Goal: Find specific page/section: Find specific page/section

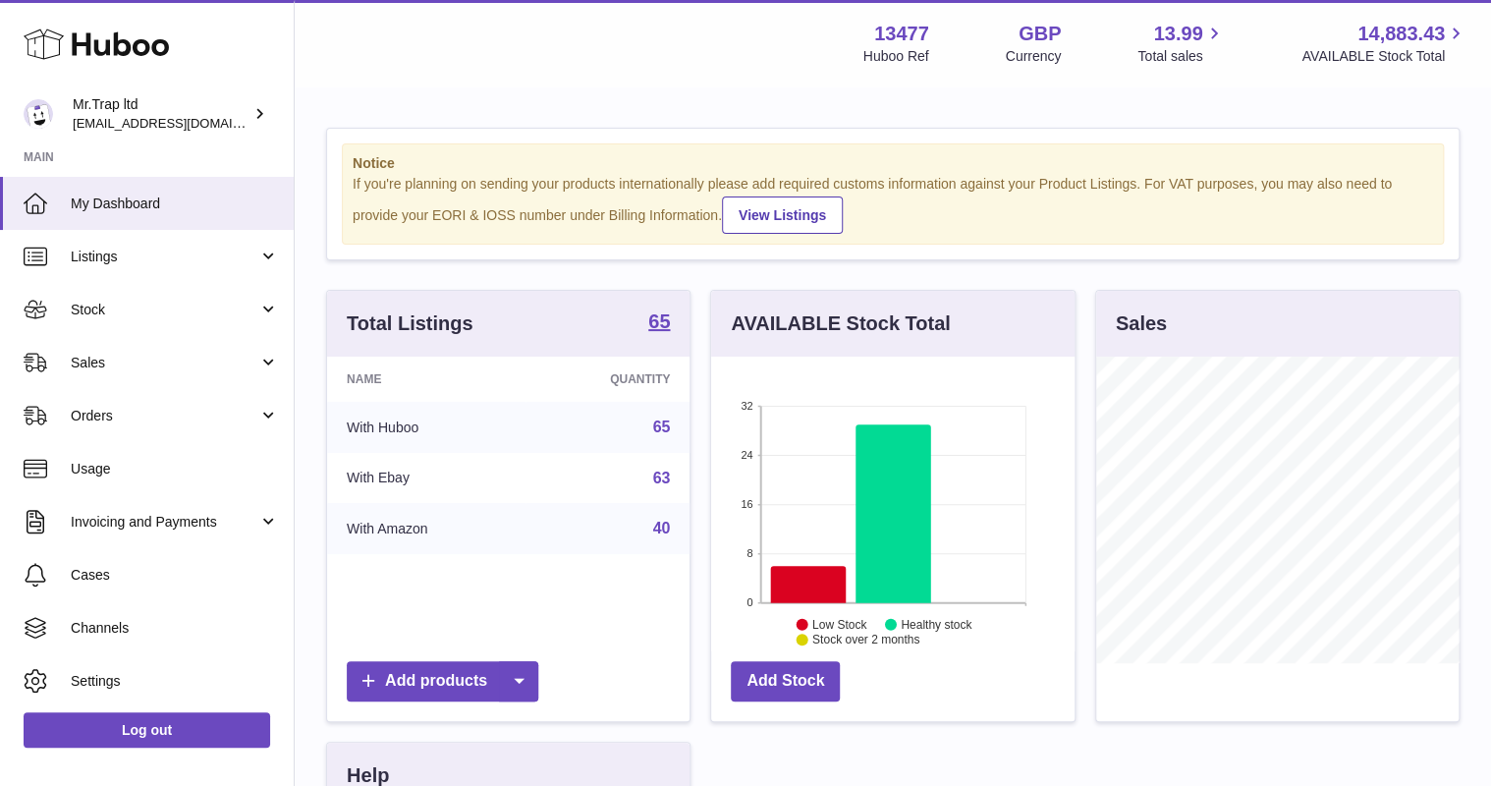
scroll to position [306, 362]
click at [163, 364] on span "Sales" at bounding box center [165, 363] width 188 height 19
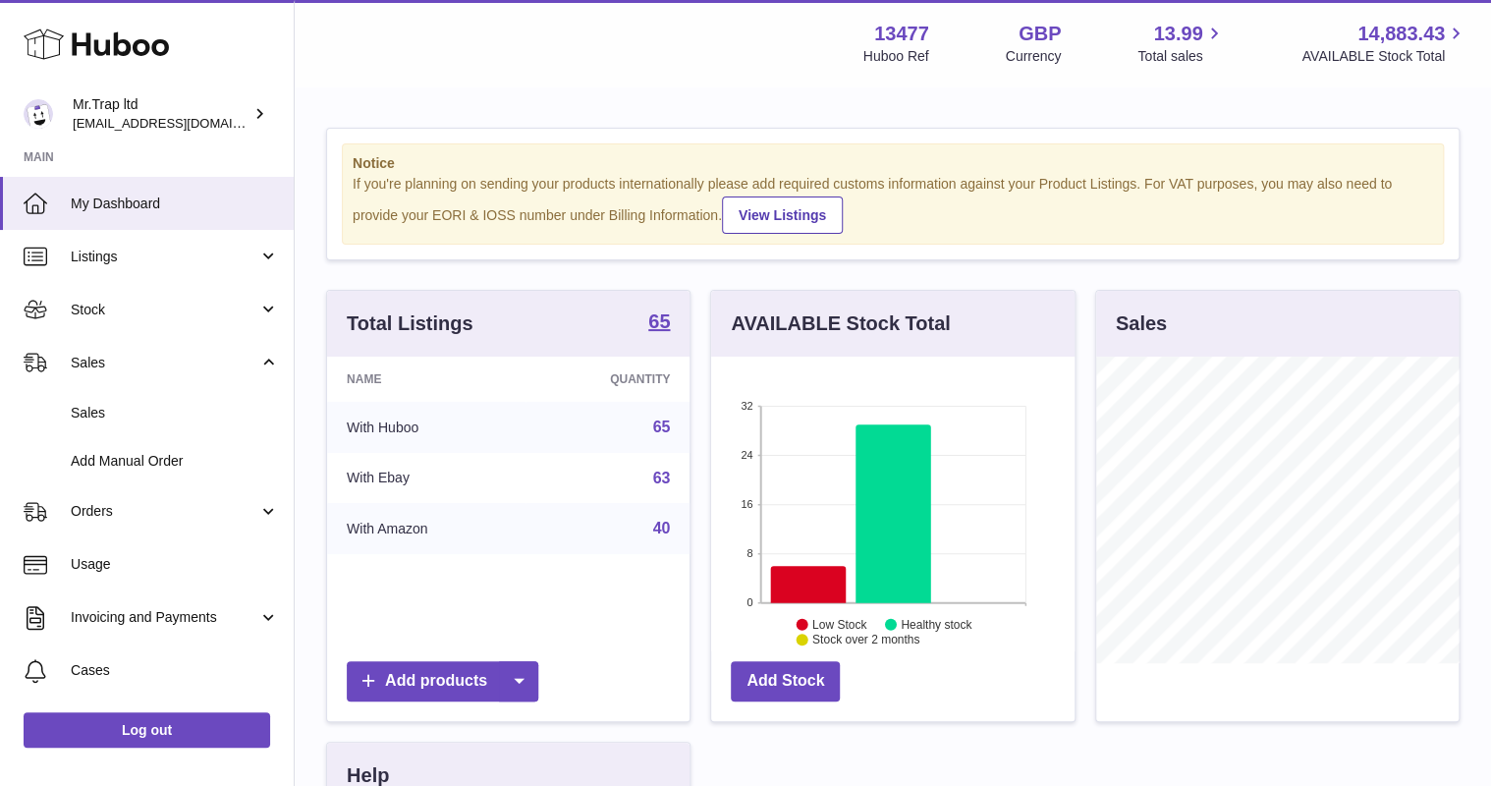
click at [168, 415] on span "Sales" at bounding box center [175, 413] width 208 height 19
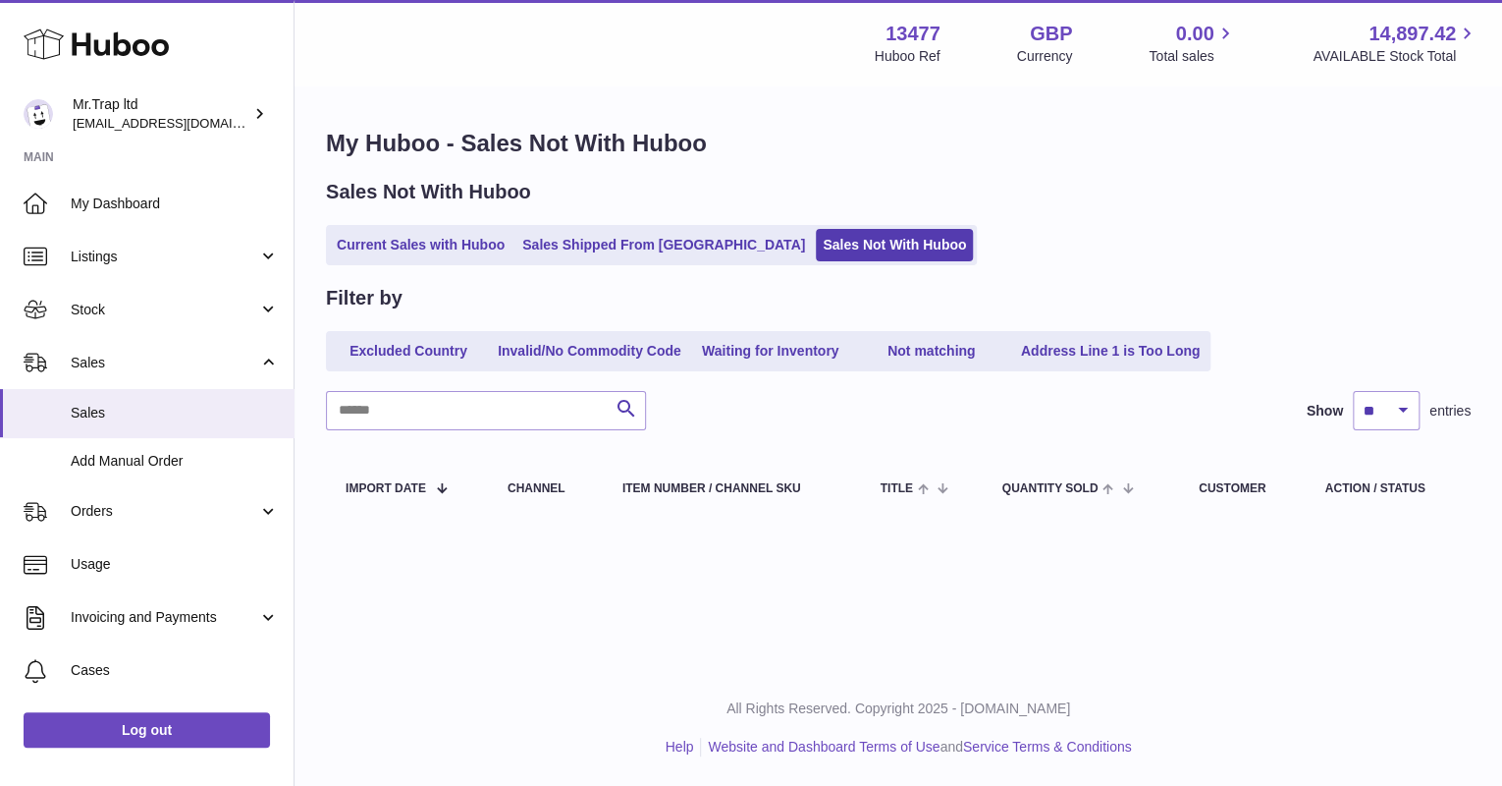
click at [409, 243] on link "Current Sales with Huboo" at bounding box center [421, 245] width 182 height 32
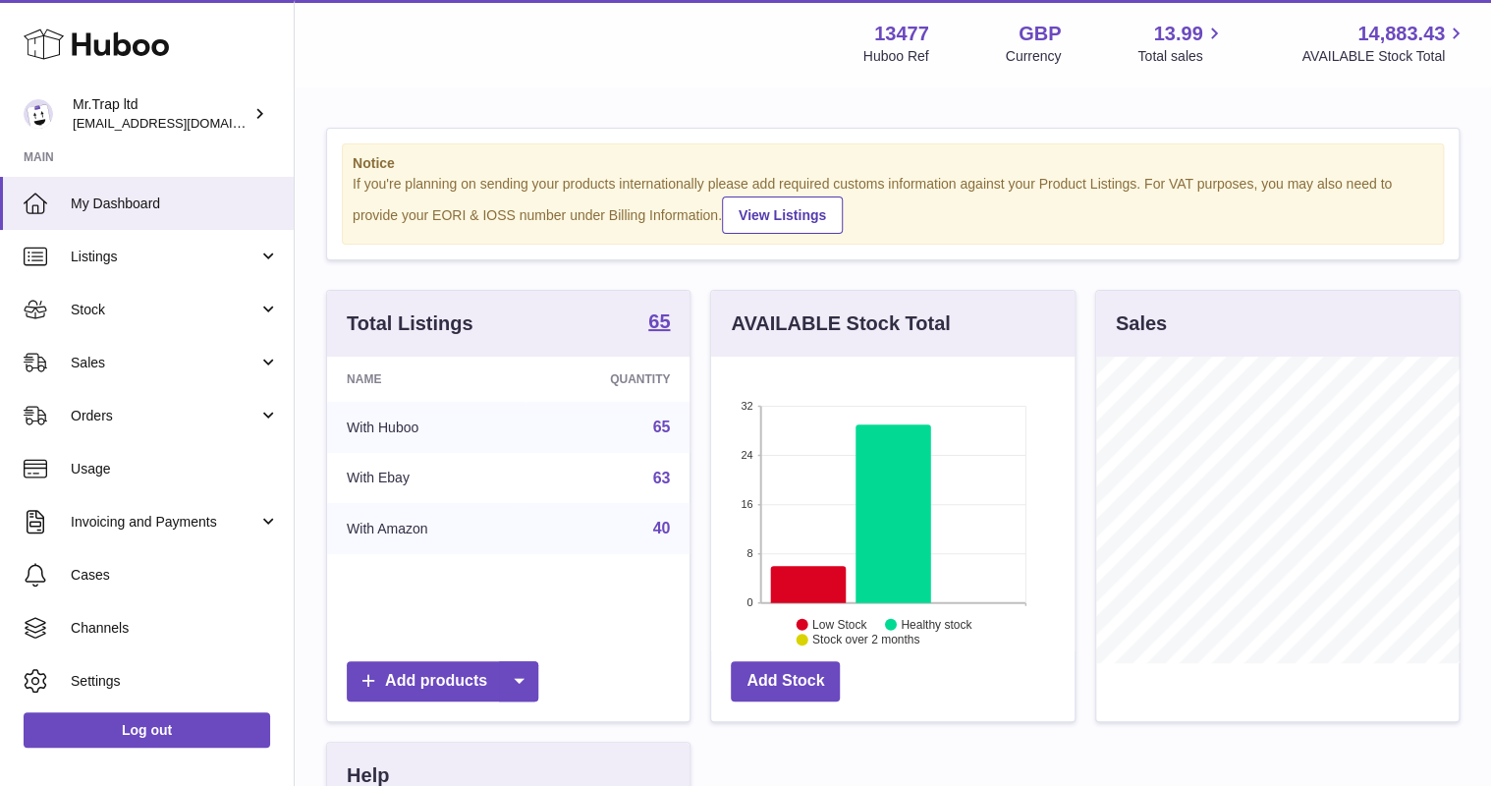
scroll to position [306, 362]
